Goal: Task Accomplishment & Management: Use online tool/utility

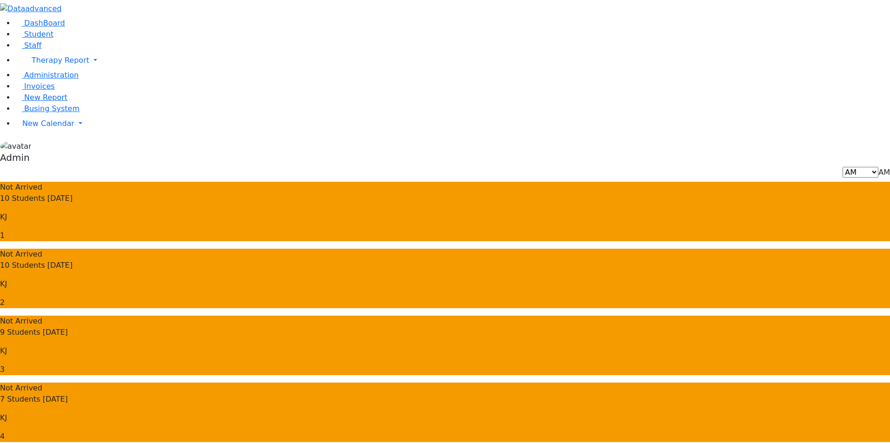
select select "1"
click at [374, 167] on div "AM PM Friday AM" at bounding box center [445, 172] width 890 height 11
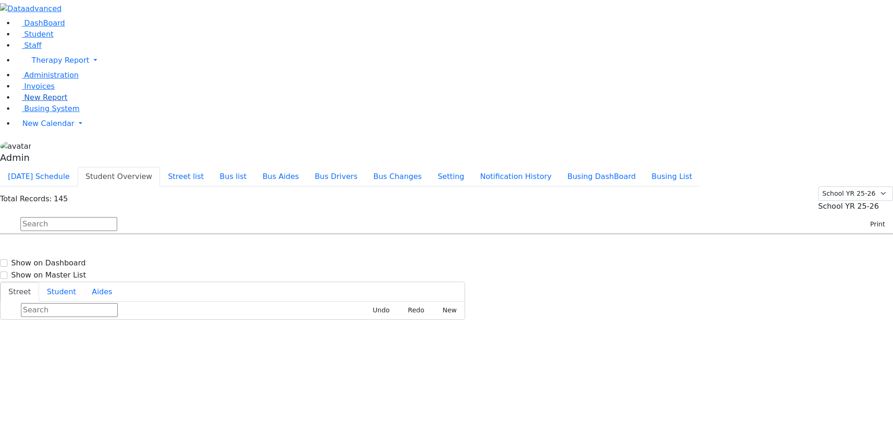
click at [35, 102] on span "New Report" at bounding box center [45, 97] width 43 height 9
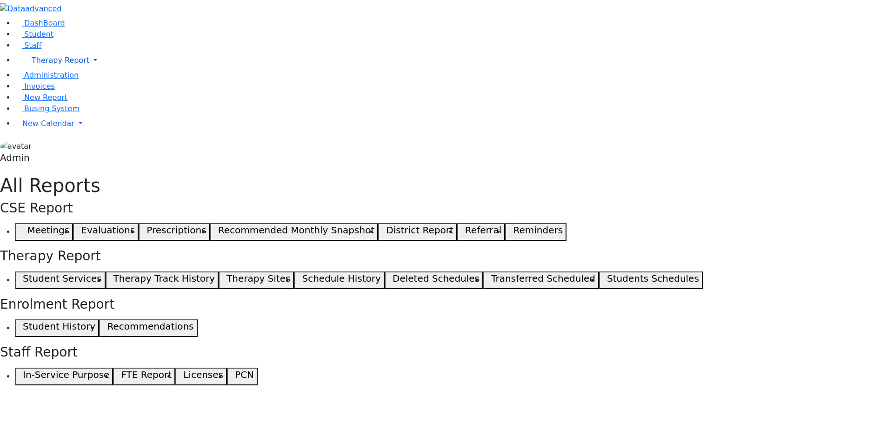
click at [55, 65] on span "Therapy Report" at bounding box center [61, 60] width 58 height 9
click at [51, 70] on li "Therapy Report Student Old Calendar Report Track History" at bounding box center [454, 60] width 878 height 19
click at [40, 128] on span "New Calendar" at bounding box center [48, 123] width 52 height 9
click at [38, 159] on li "Teacher Report" at bounding box center [74, 153] width 109 height 11
click at [43, 133] on li "New Calendar Calendar Teacher Report" at bounding box center [454, 123] width 878 height 19
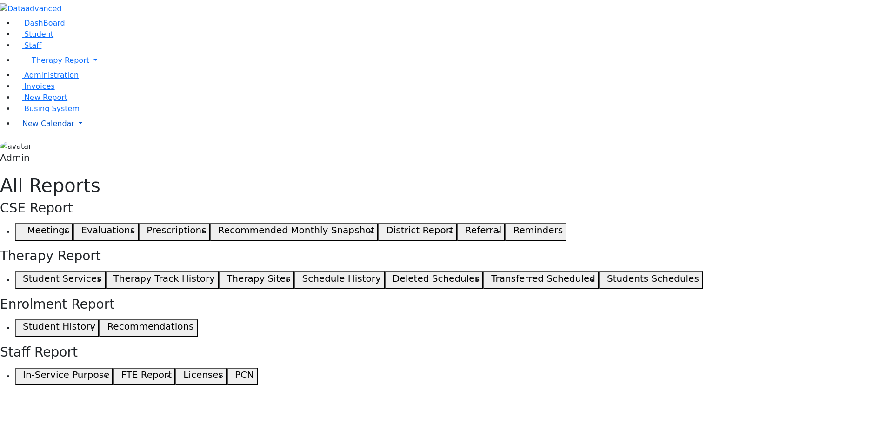
click at [50, 128] on span "New Calendar" at bounding box center [48, 123] width 52 height 9
click at [44, 147] on span "Calendar" at bounding box center [36, 142] width 33 height 9
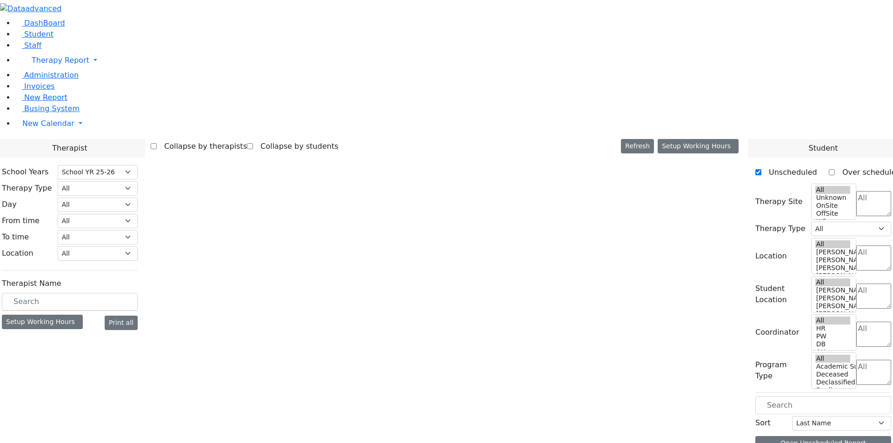
select select "212"
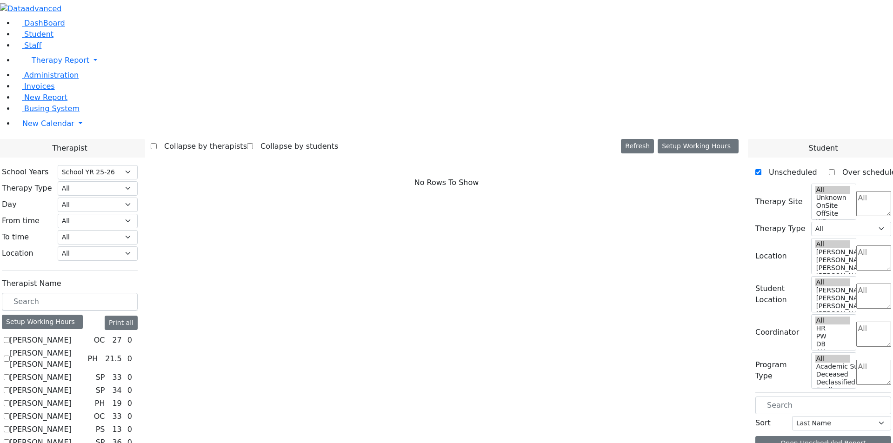
click at [84, 348] on label "[PERSON_NAME] [PERSON_NAME]" at bounding box center [47, 359] width 74 height 22
click at [10, 356] on input "Abramsky Sara Chana" at bounding box center [7, 359] width 6 height 6
checkbox input "true"
select select "2"
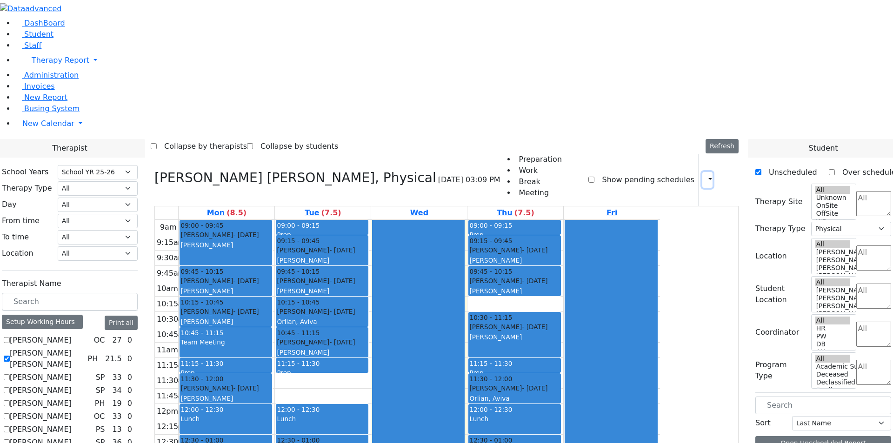
click at [705, 175] on icon "button" at bounding box center [705, 179] width 0 height 9
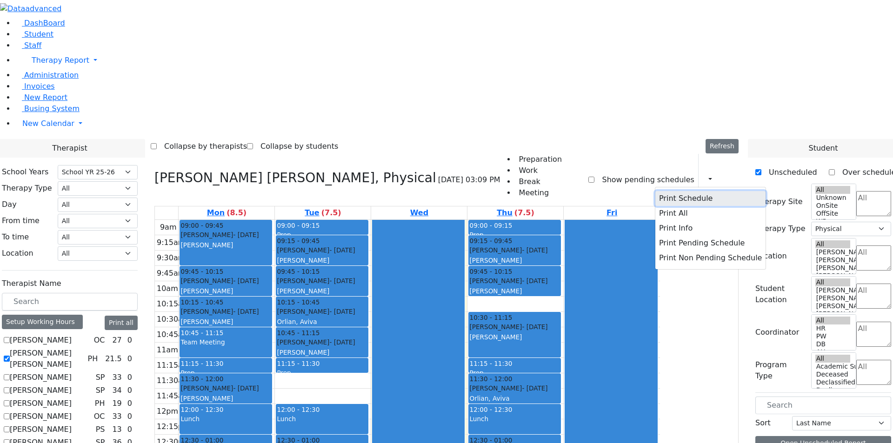
click at [687, 191] on button "Print Schedule" at bounding box center [710, 198] width 110 height 15
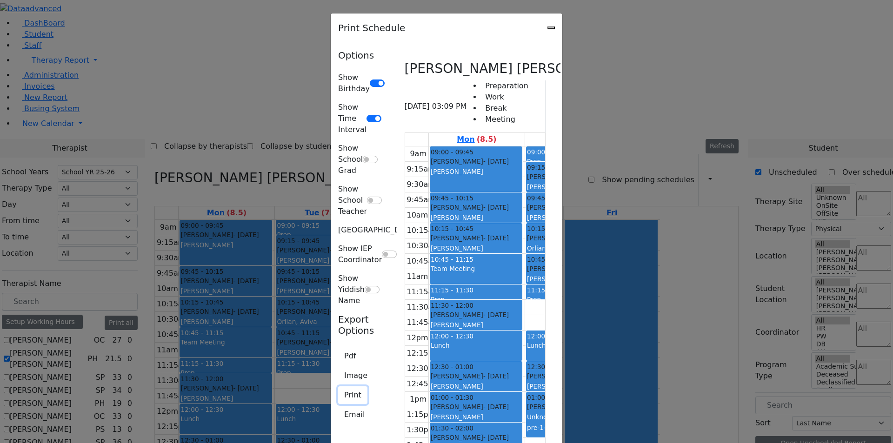
click at [338, 387] on button "Print" at bounding box center [352, 396] width 29 height 18
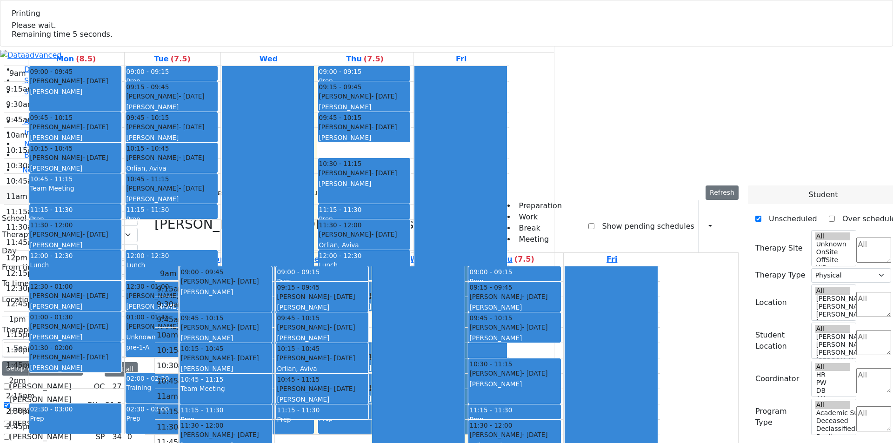
select select "212"
select select "2"
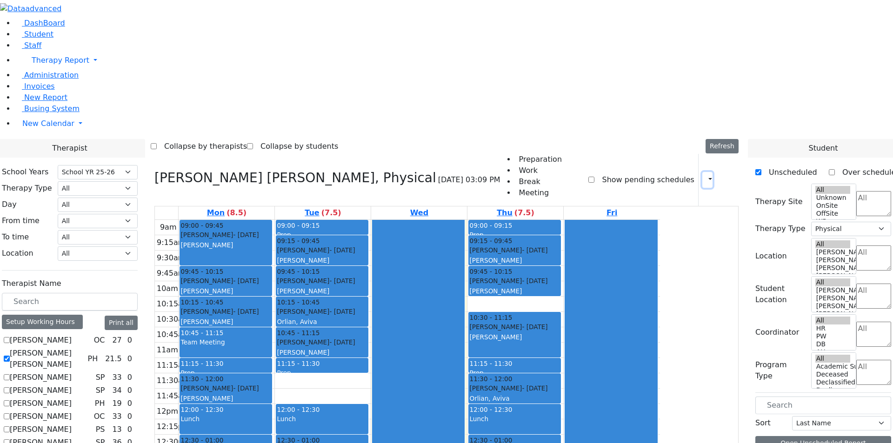
click at [705, 175] on icon "button" at bounding box center [705, 179] width 0 height 9
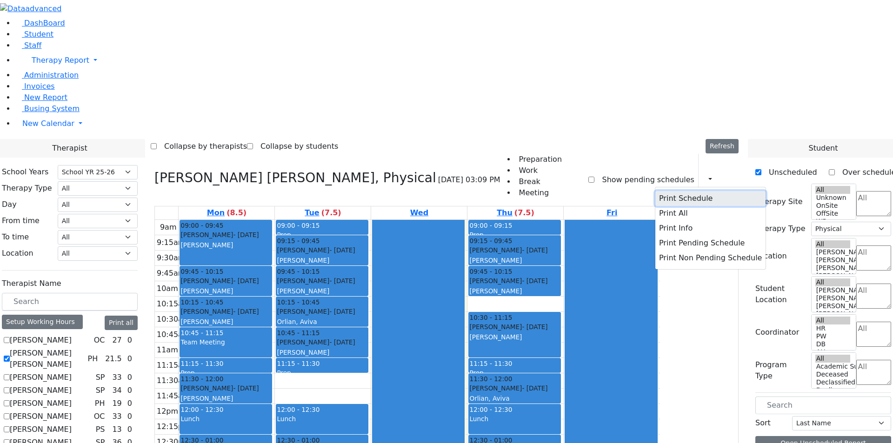
click at [681, 191] on button "Print Schedule" at bounding box center [710, 198] width 110 height 15
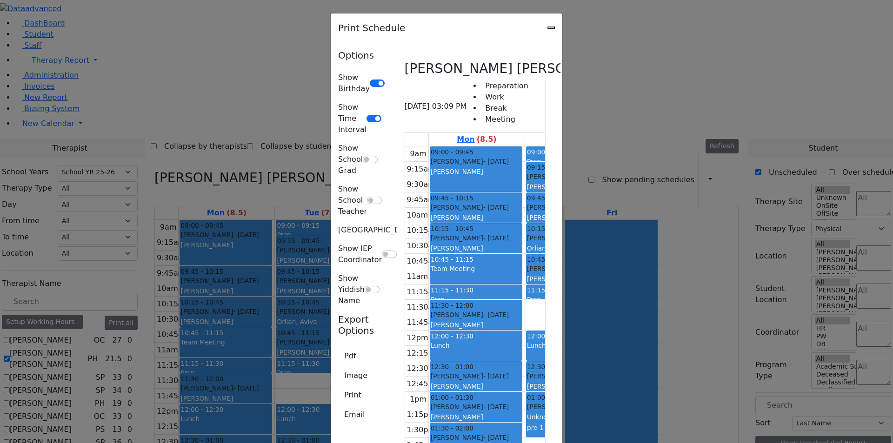
click at [562, 23] on div "Print Schedule" at bounding box center [447, 27] width 232 height 29
